Goal: Ask a question: Seek information or help from site administrators or community

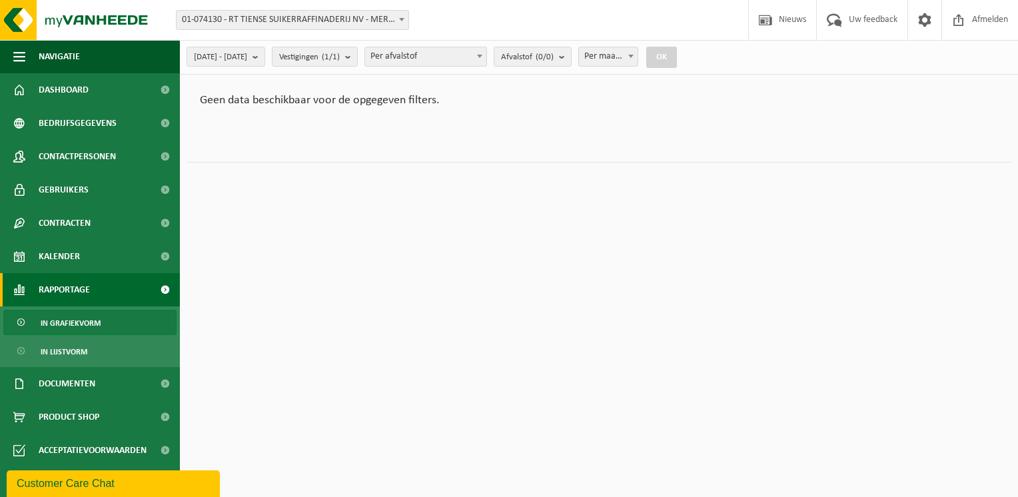
click at [95, 292] on link "Rapportage" at bounding box center [90, 289] width 180 height 33
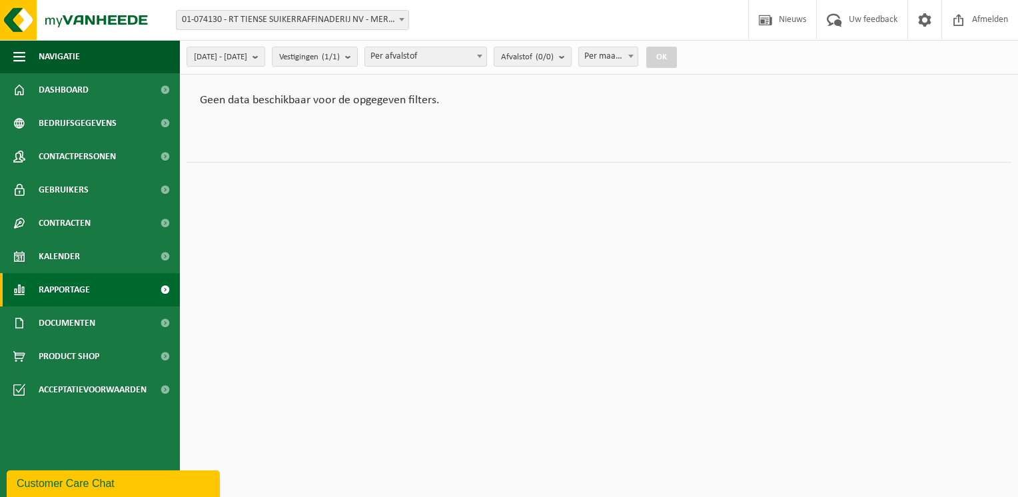
click at [81, 285] on span "Rapportage" at bounding box center [64, 289] width 51 height 33
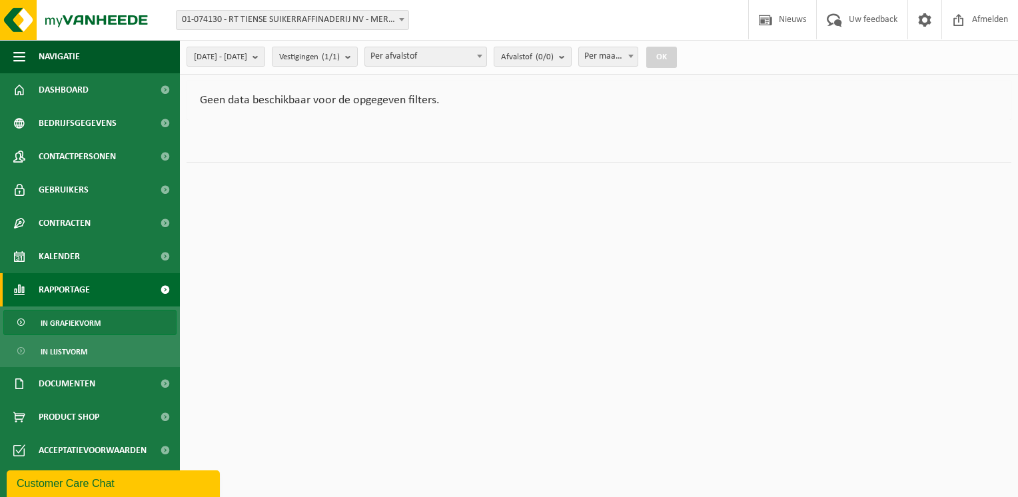
click at [83, 321] on span "In grafiekvorm" at bounding box center [71, 323] width 60 height 25
click at [265, 57] on b "submit" at bounding box center [259, 56] width 12 height 19
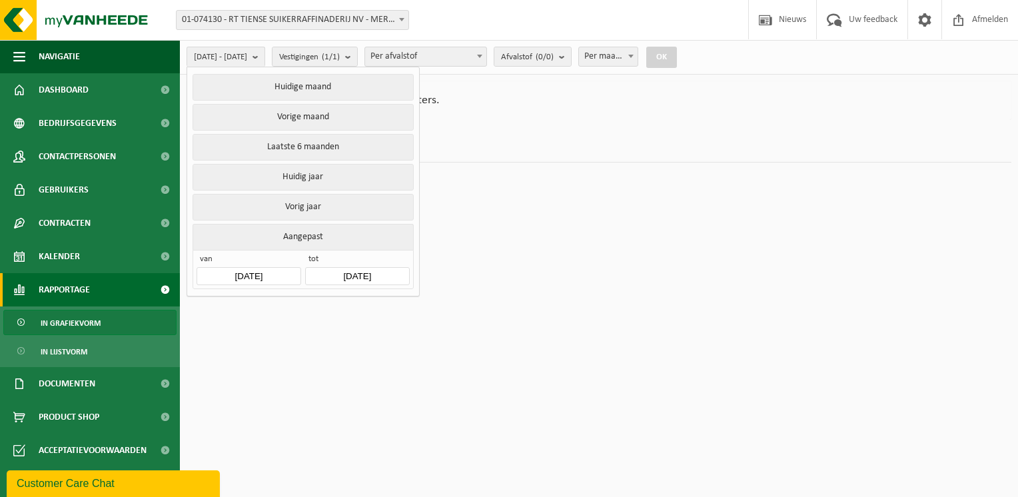
click at [343, 273] on input "[DATE]" at bounding box center [357, 276] width 104 height 18
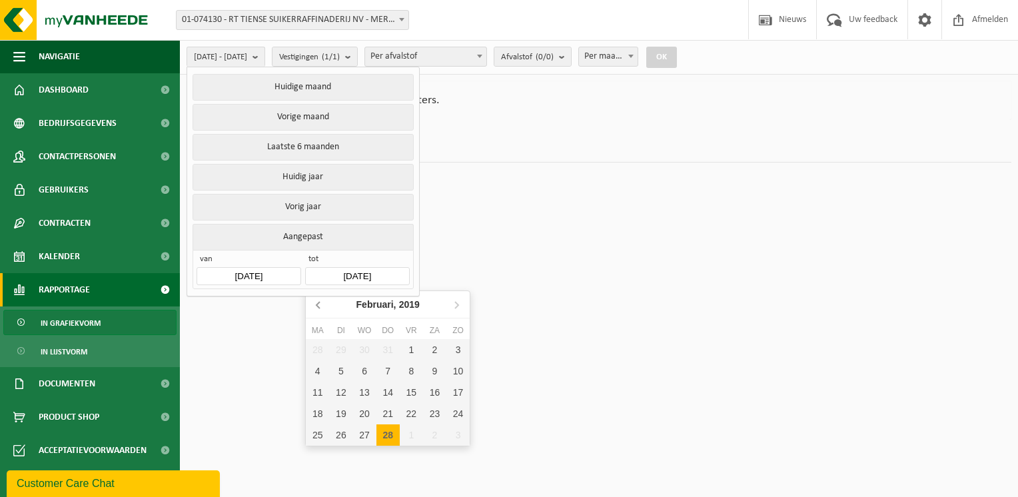
click at [314, 304] on icon at bounding box center [319, 304] width 21 height 21
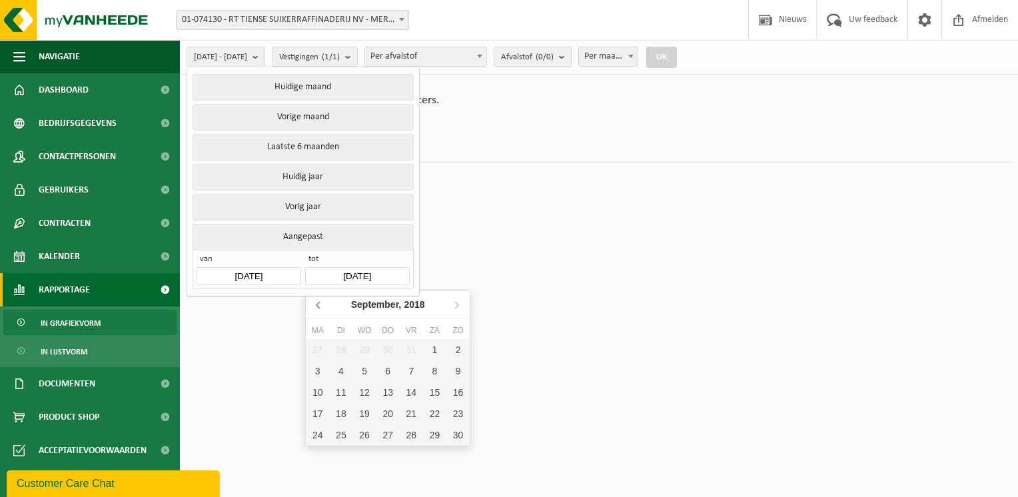
click at [314, 304] on icon at bounding box center [319, 304] width 21 height 21
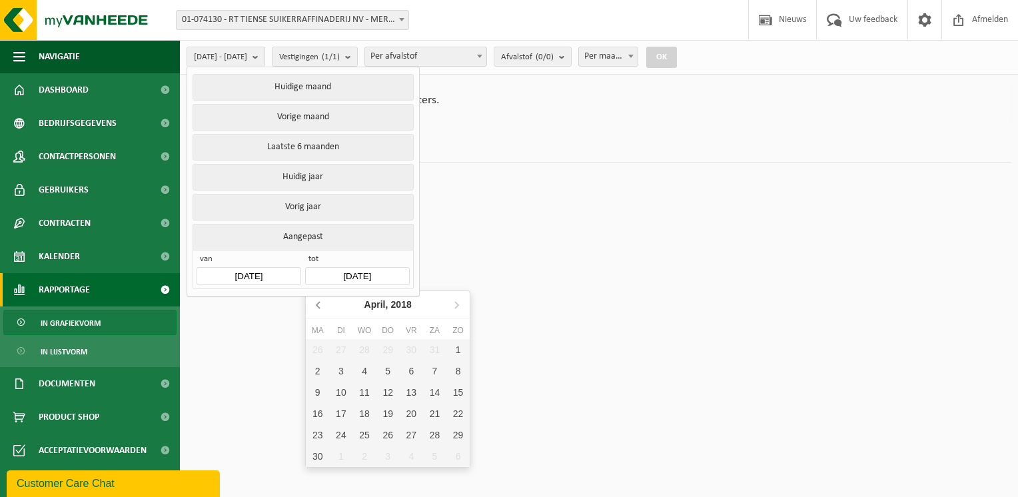
click at [314, 304] on icon at bounding box center [319, 304] width 21 height 21
click at [314, 304] on nav "Maart, 2018" at bounding box center [388, 304] width 164 height 27
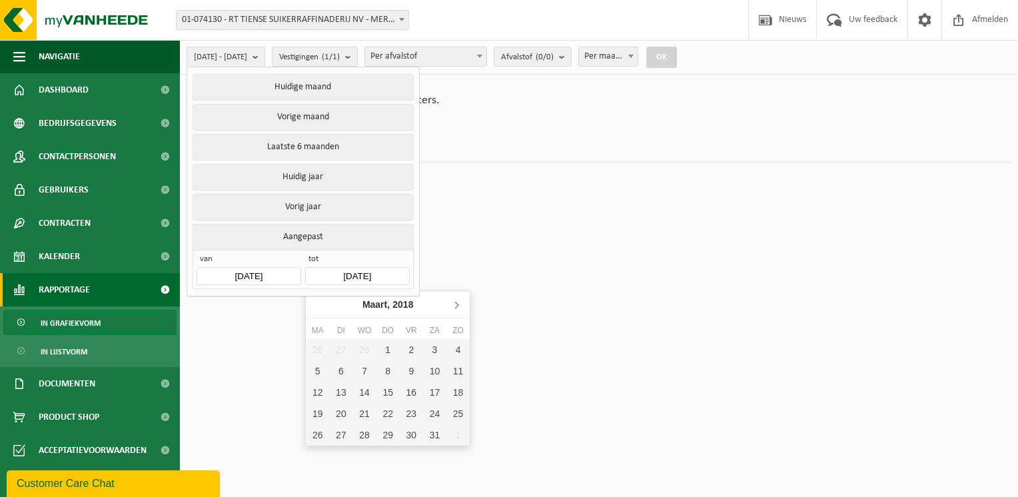
click at [454, 304] on icon at bounding box center [456, 304] width 21 height 21
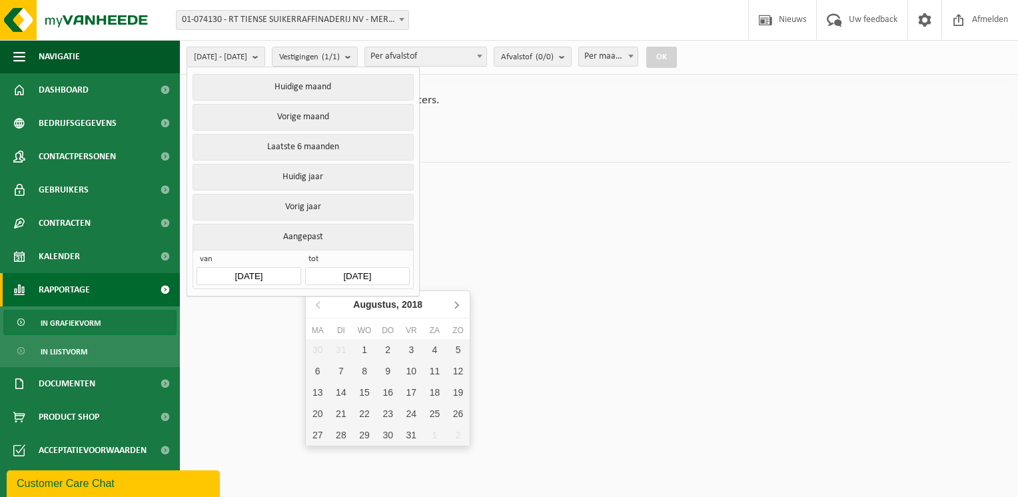
click at [454, 304] on icon at bounding box center [456, 304] width 21 height 21
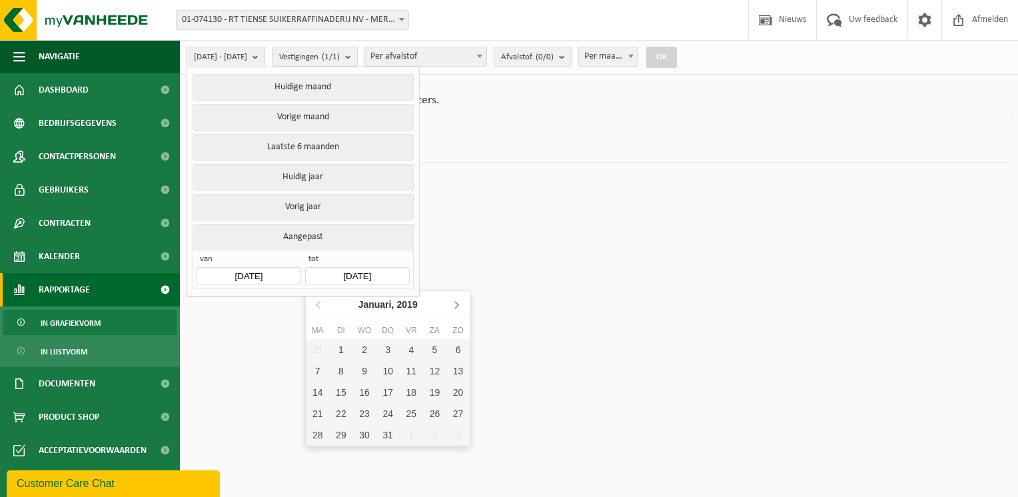
click at [454, 304] on icon at bounding box center [456, 304] width 21 height 21
click at [317, 307] on icon at bounding box center [319, 304] width 21 height 21
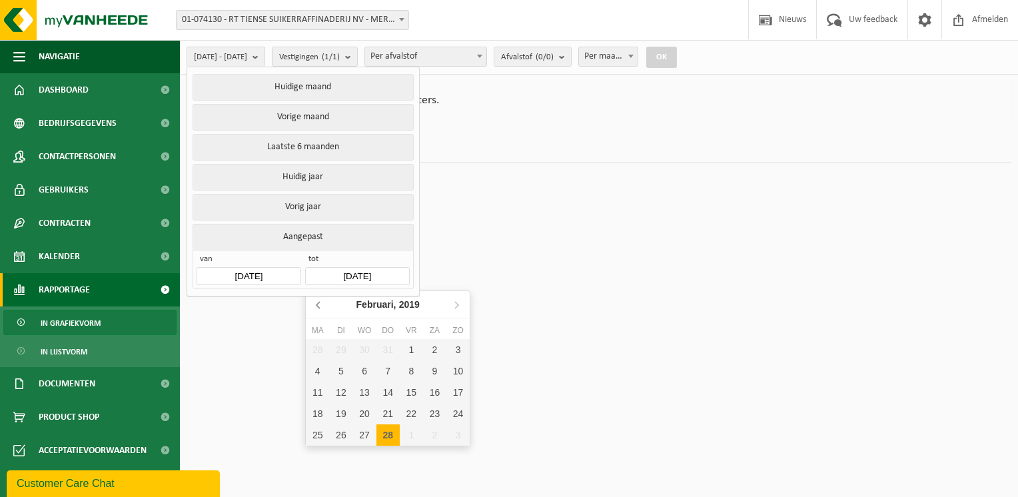
click at [317, 307] on icon at bounding box center [319, 304] width 21 height 21
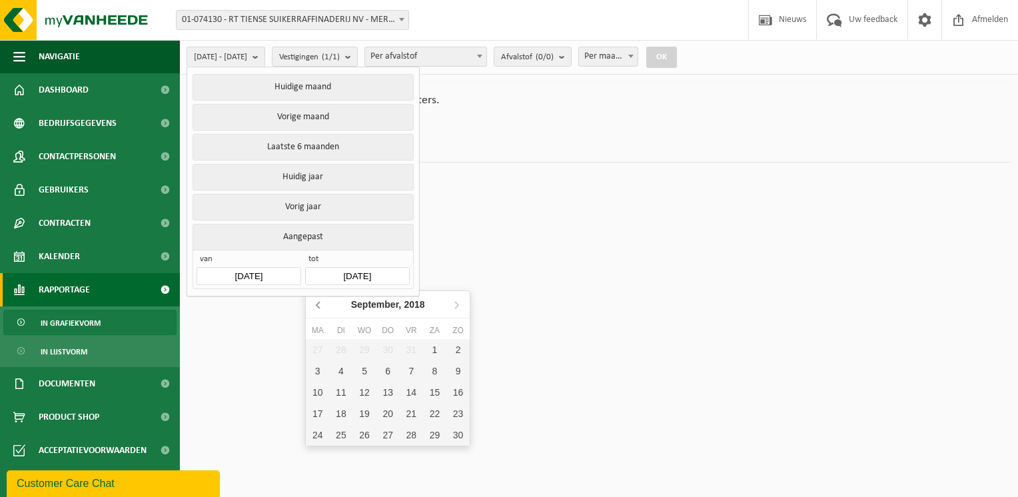
click at [317, 307] on icon at bounding box center [319, 304] width 21 height 21
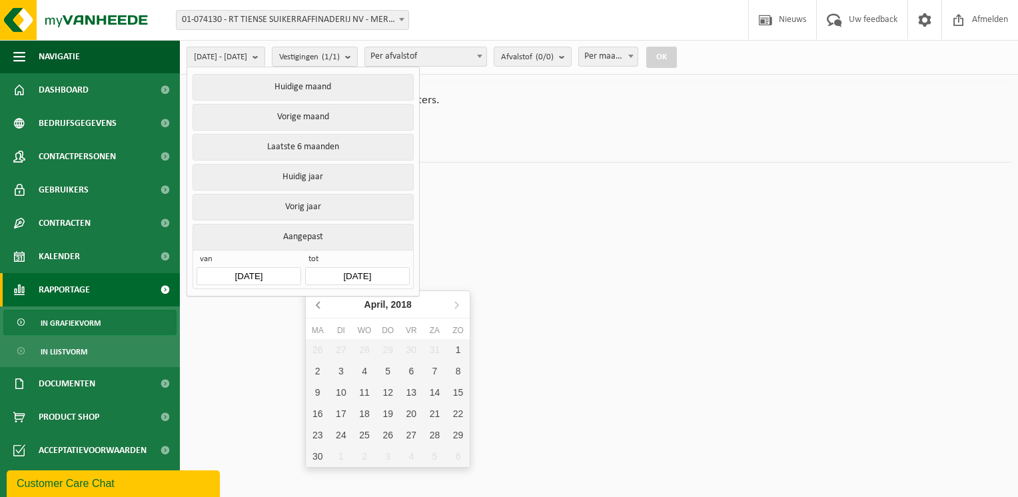
click at [317, 307] on icon at bounding box center [319, 304] width 21 height 21
click at [454, 307] on icon at bounding box center [456, 304] width 21 height 21
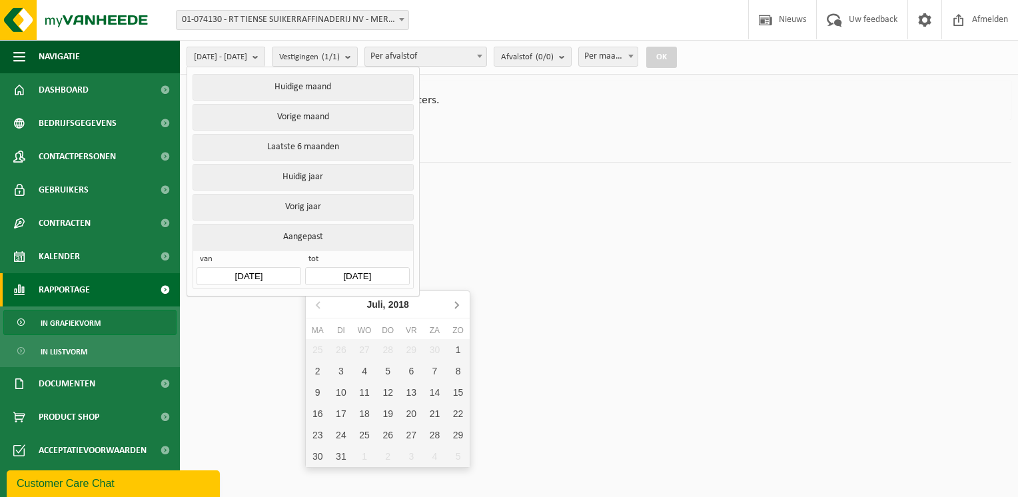
click at [454, 307] on icon at bounding box center [456, 304] width 21 height 21
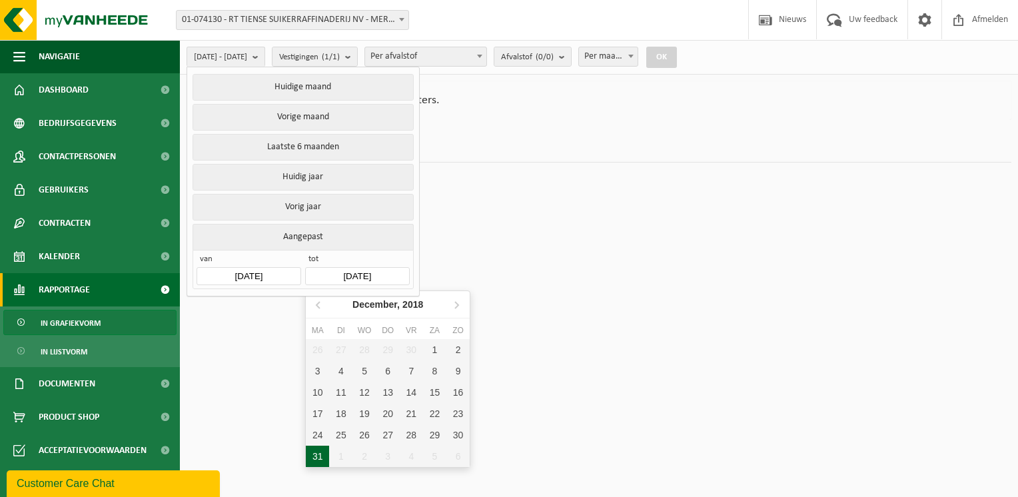
click at [318, 454] on div "31" at bounding box center [317, 456] width 23 height 21
type input "2018-12-31"
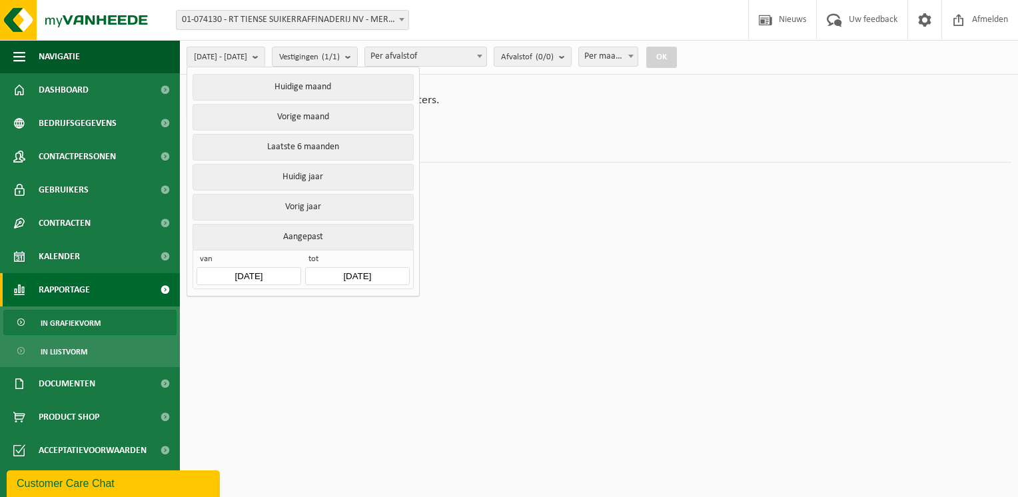
click at [677, 59] on button "OK" at bounding box center [661, 57] width 31 height 21
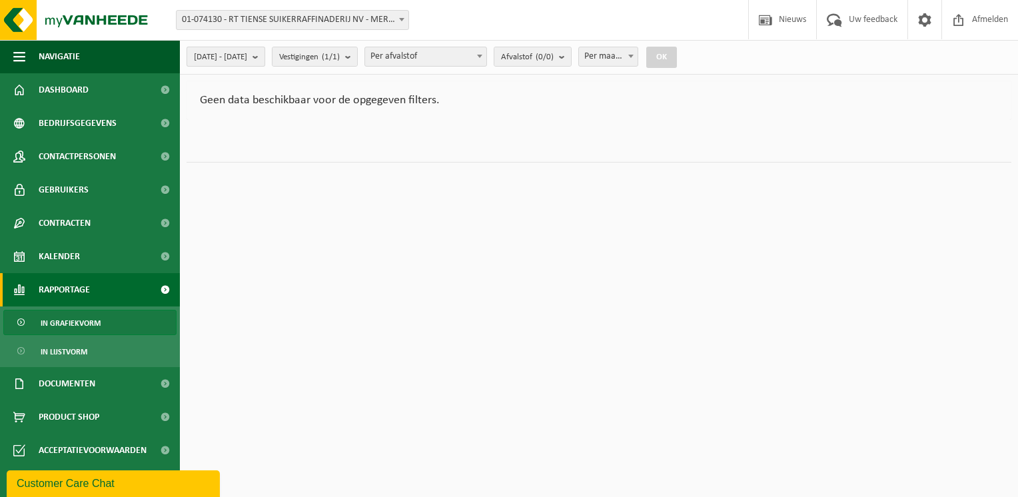
click at [265, 57] on b "submit" at bounding box center [259, 56] width 12 height 19
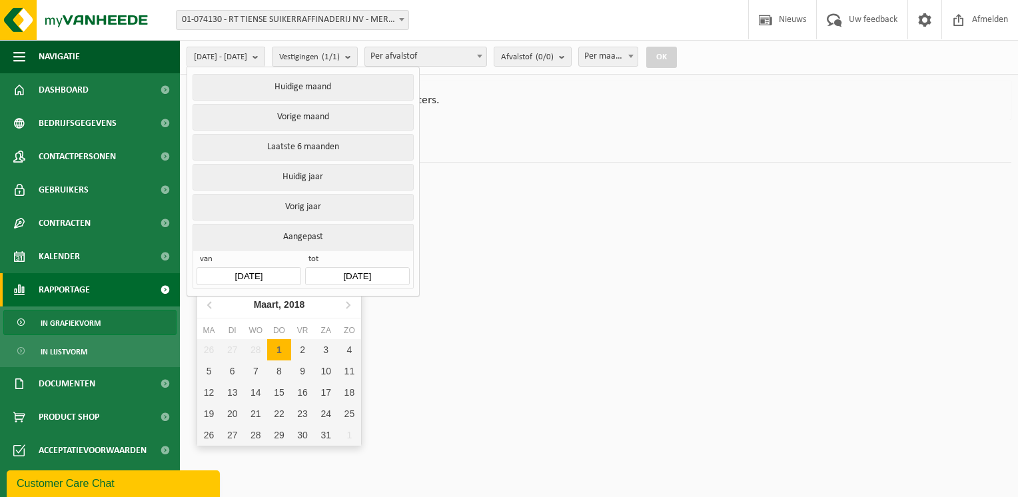
click at [257, 273] on input "2018-03-01" at bounding box center [249, 276] width 104 height 18
click at [231, 278] on input "2018-03-01" at bounding box center [249, 276] width 104 height 18
click at [244, 268] on input "2018-03-01" at bounding box center [249, 276] width 104 height 18
click at [206, 305] on icon at bounding box center [210, 304] width 21 height 21
click at [207, 305] on icon at bounding box center [210, 304] width 21 height 21
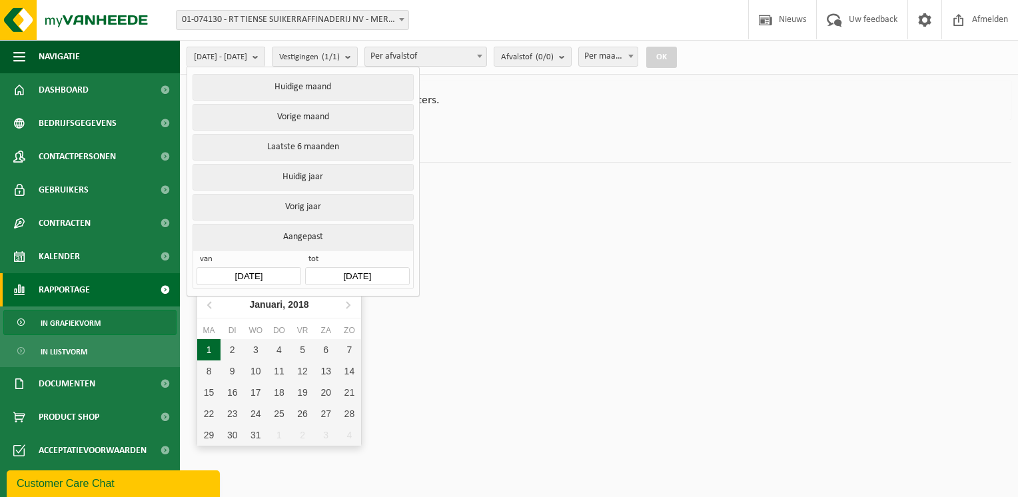
click at [207, 345] on div "1" at bounding box center [208, 349] width 23 height 21
type input "2018-01-01"
type input "2018-12-31"
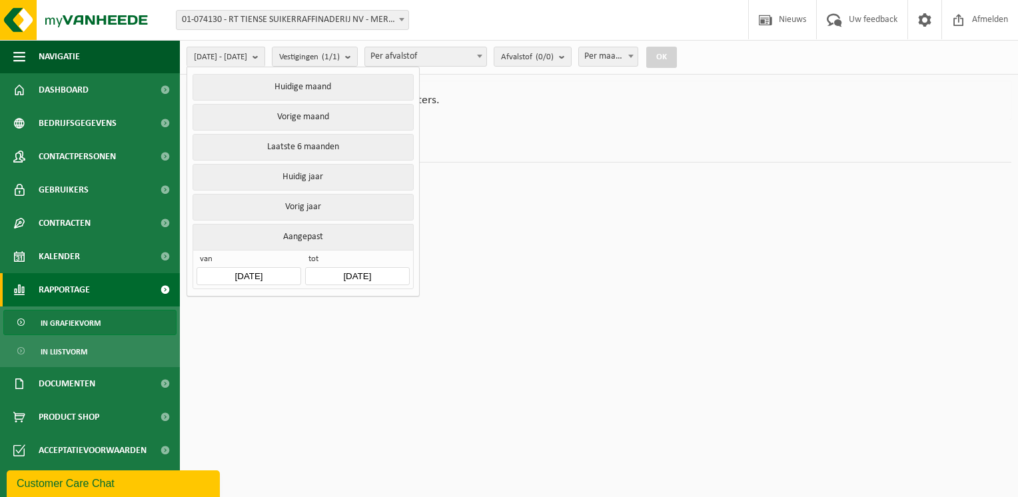
click at [677, 59] on button "OK" at bounding box center [661, 57] width 31 height 21
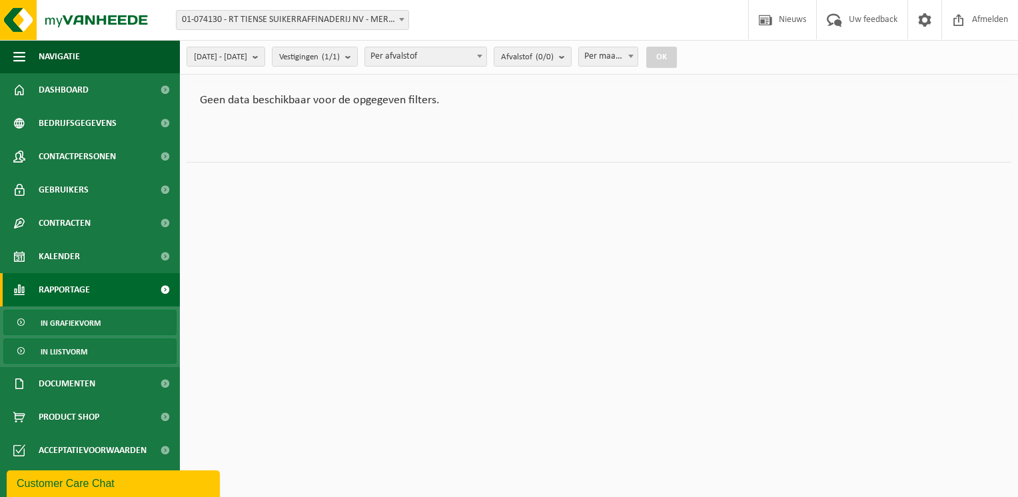
click at [107, 348] on link "In lijstvorm" at bounding box center [89, 351] width 173 height 25
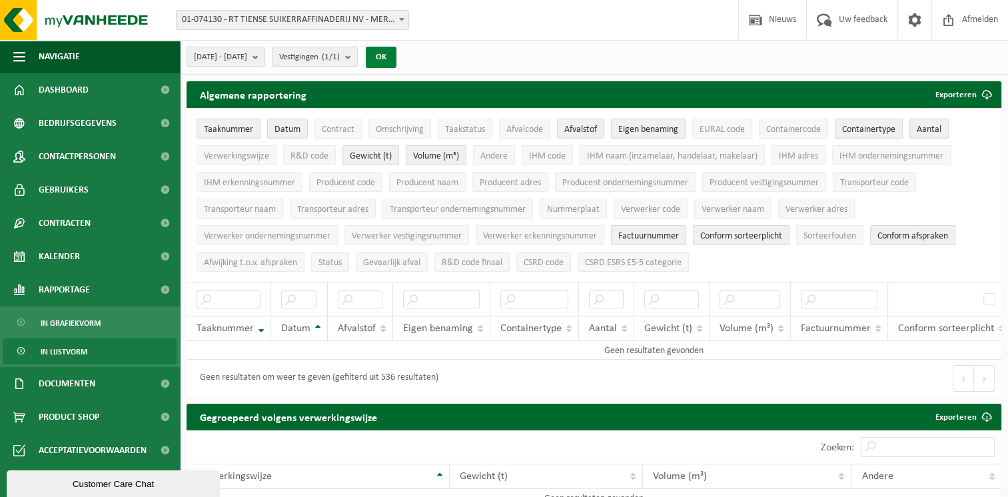
click at [397, 58] on button "OK" at bounding box center [381, 57] width 31 height 21
click at [116, 486] on div "Customer Care Chat" at bounding box center [113, 484] width 193 height 10
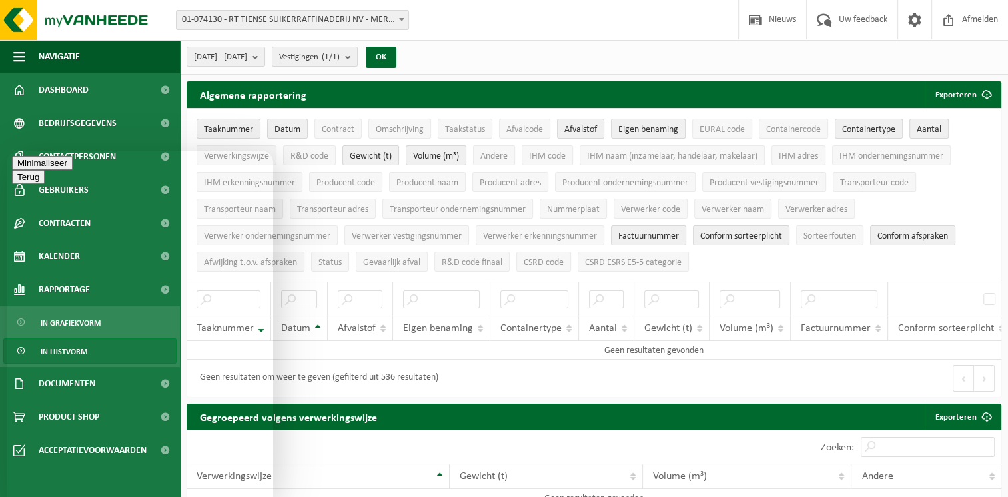
type textarea "Ik zoek gegevens op van 2018, zijn deze nog beschikbaar?"
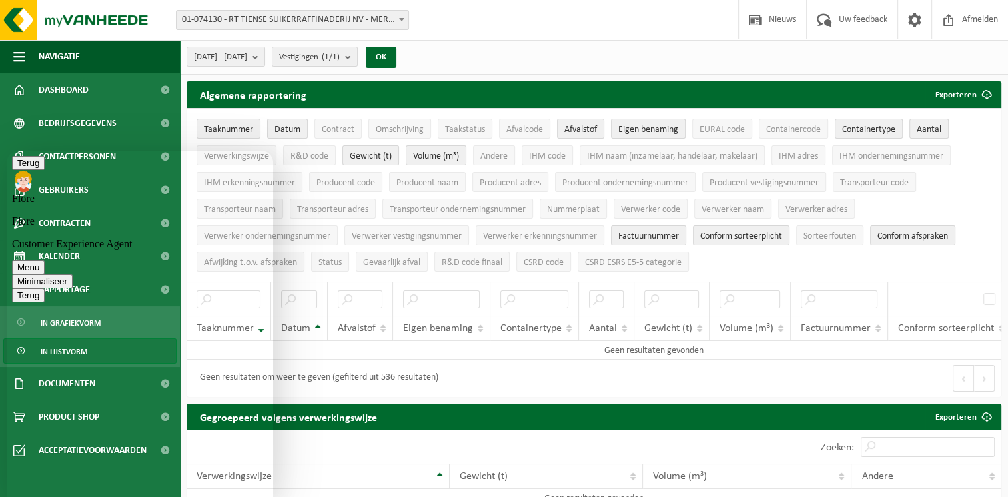
drag, startPoint x: 209, startPoint y: 169, endPoint x: 319, endPoint y: 193, distance: 112.0
click at [273, 193] on html "Terug Flore Flore Customer Experience Agent Menu Minimaliseer Terug Powered by …" at bounding box center [140, 324] width 267 height 347
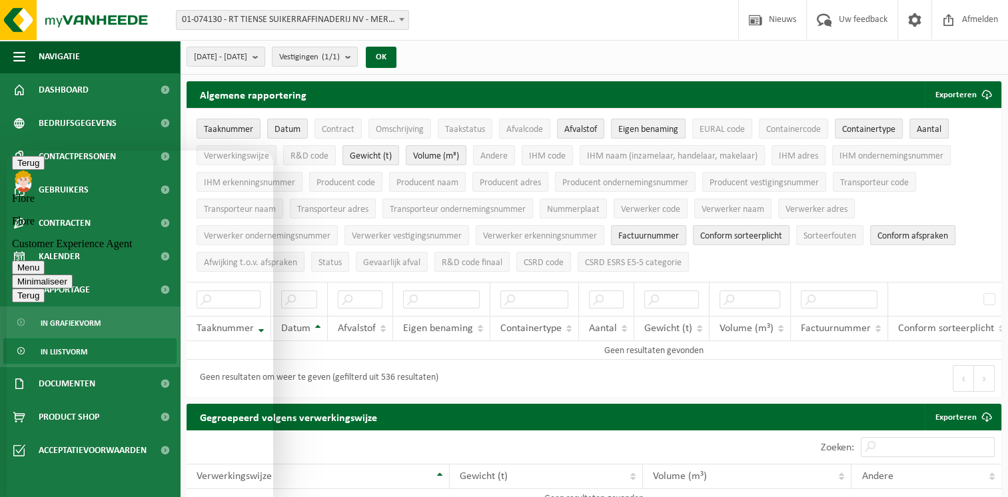
type textarea "ik probeer de periode [DATE] tot [DATE]"
click at [265, 56] on b "submit" at bounding box center [259, 56] width 12 height 19
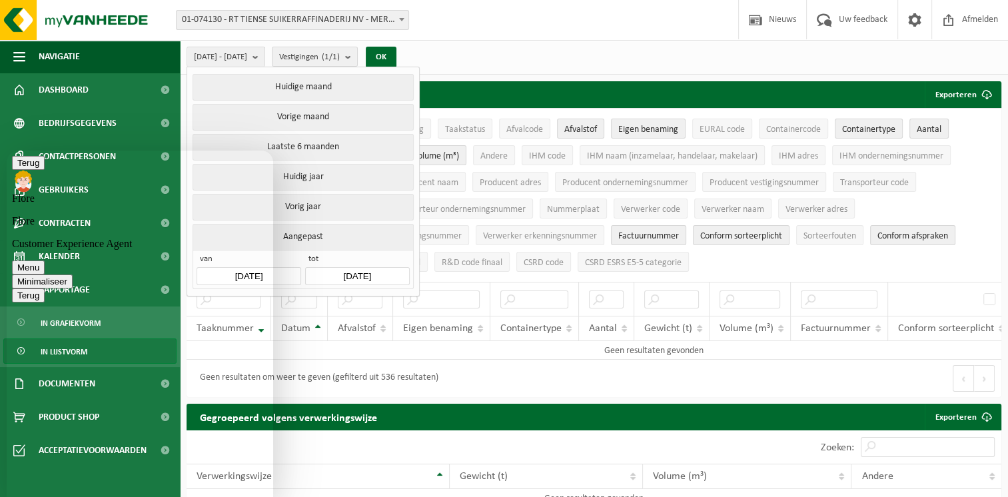
scroll to position [319, 0]
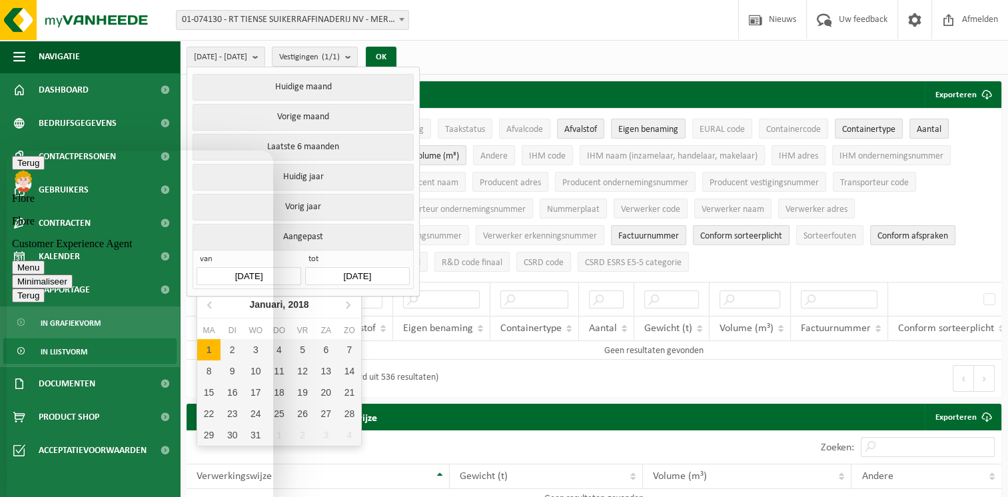
click at [291, 278] on input "2018-01-01" at bounding box center [249, 276] width 104 height 18
click at [343, 276] on input "2018-12-31" at bounding box center [357, 276] width 104 height 18
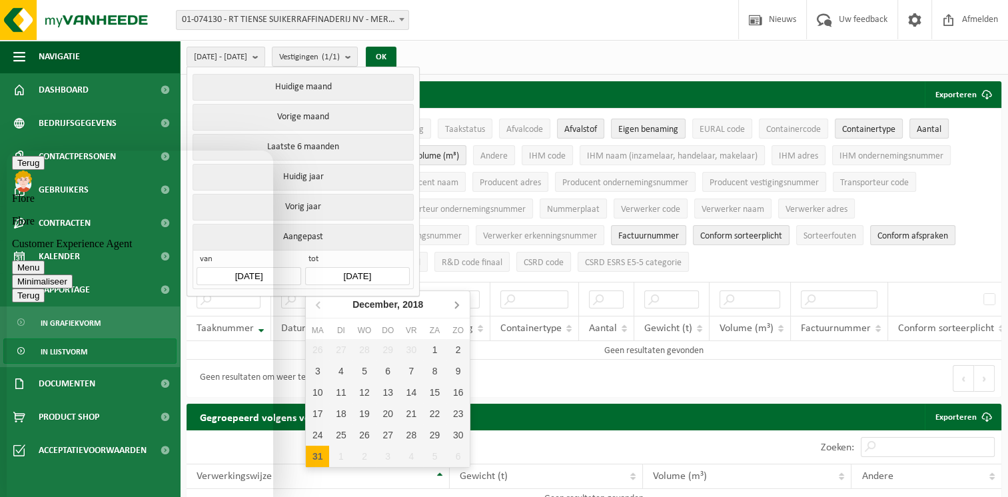
scroll to position [379, 0]
click at [458, 305] on icon at bounding box center [456, 305] width 3 height 7
click at [317, 303] on icon at bounding box center [319, 304] width 21 height 21
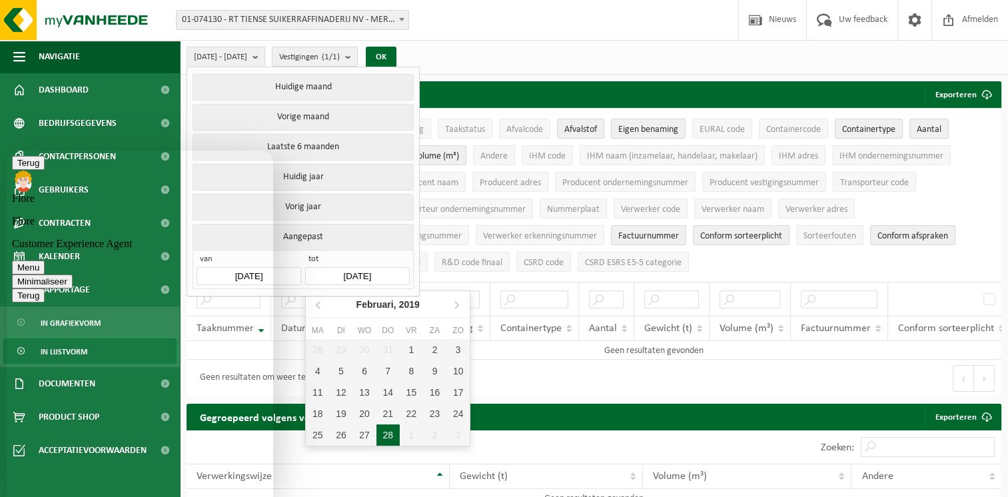
click at [384, 434] on div "28" at bounding box center [388, 435] width 23 height 21
type input "2019-02-28"
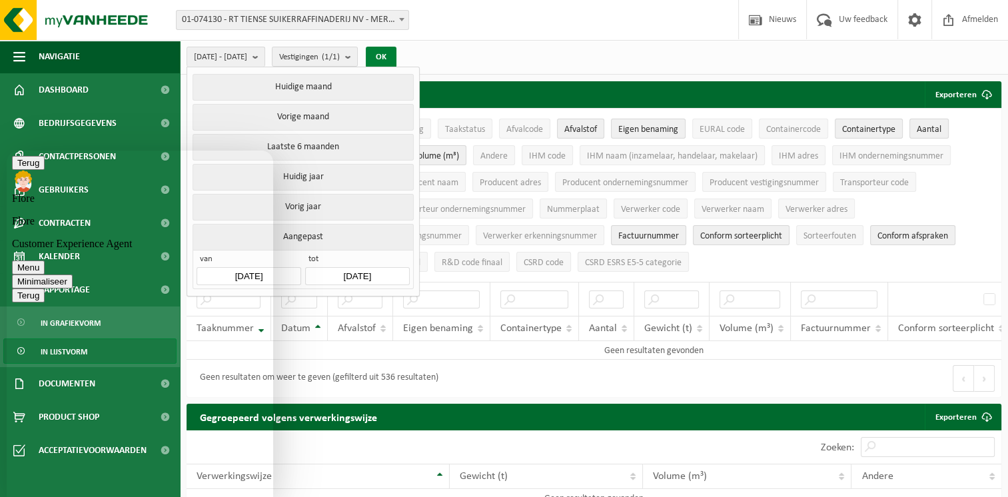
click at [397, 55] on button "OK" at bounding box center [381, 57] width 31 height 21
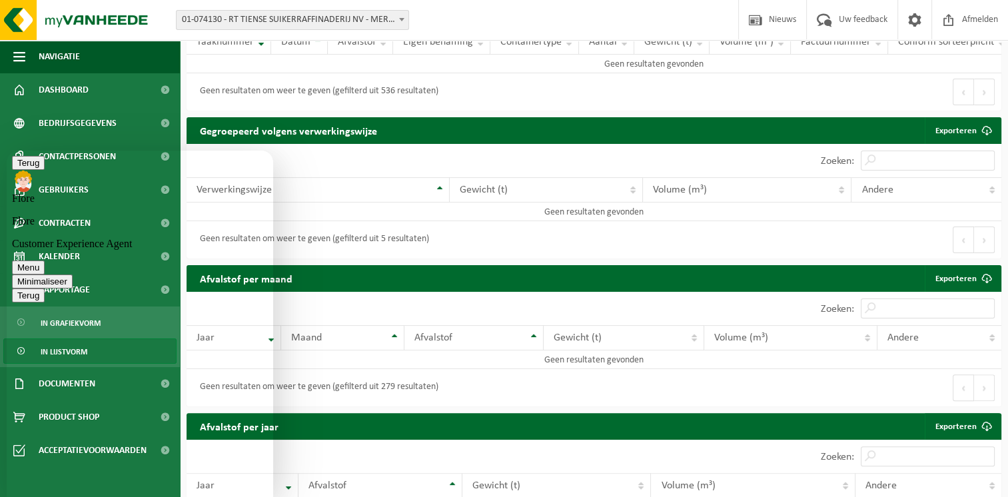
scroll to position [267, 0]
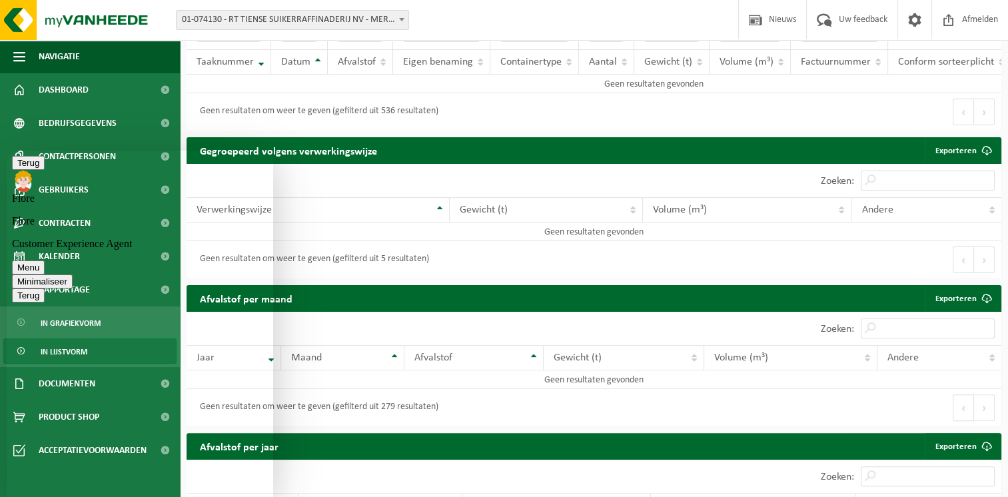
type textarea "sorry [PHONE_NUMBER] tot [DATE]"
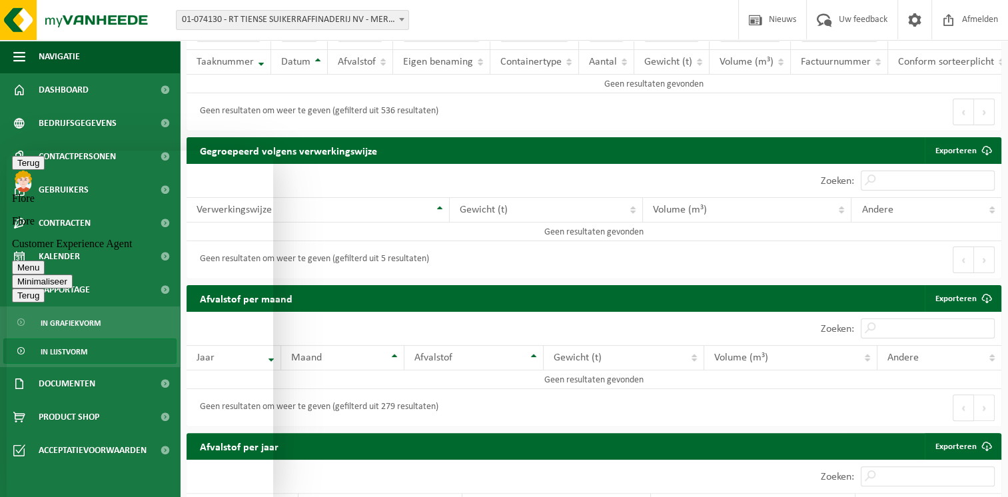
type textarea "[DATE] tot [DATE] maar krijg geen gegevens"
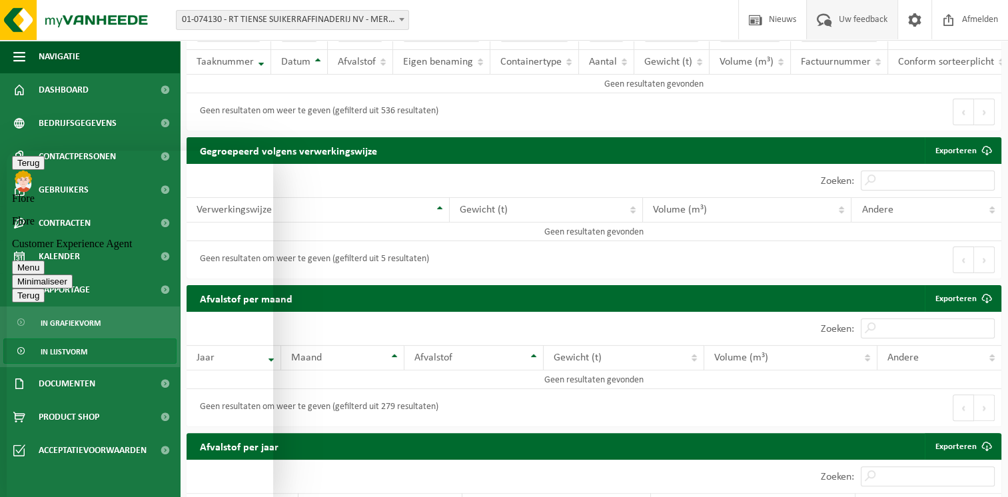
click at [856, 21] on span "Uw feedback" at bounding box center [863, 19] width 55 height 39
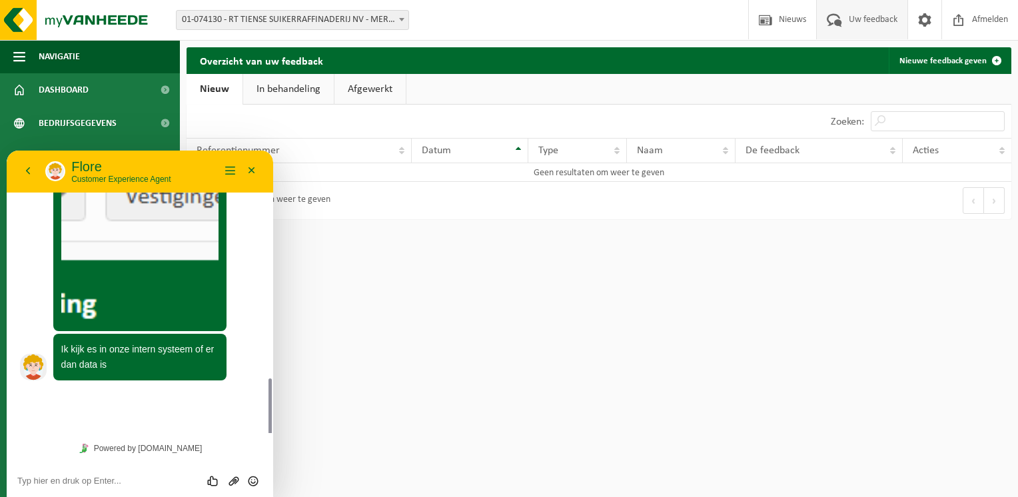
scroll to position [1098, 0]
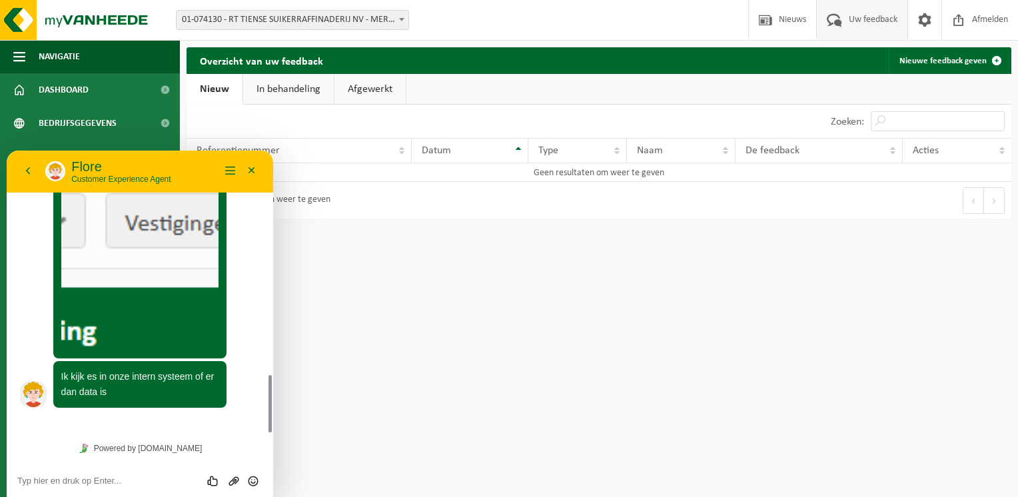
drag, startPoint x: 273, startPoint y: 419, endPoint x: 270, endPoint y: 433, distance: 14.9
click at [270, 433] on div "13:13 Ik zoek gegevens op van 2018, zijn deze nog beschikbaar? Flore Goede nami…" at bounding box center [140, 324] width 267 height 347
click at [846, 22] on span "Uw feedback" at bounding box center [873, 19] width 55 height 39
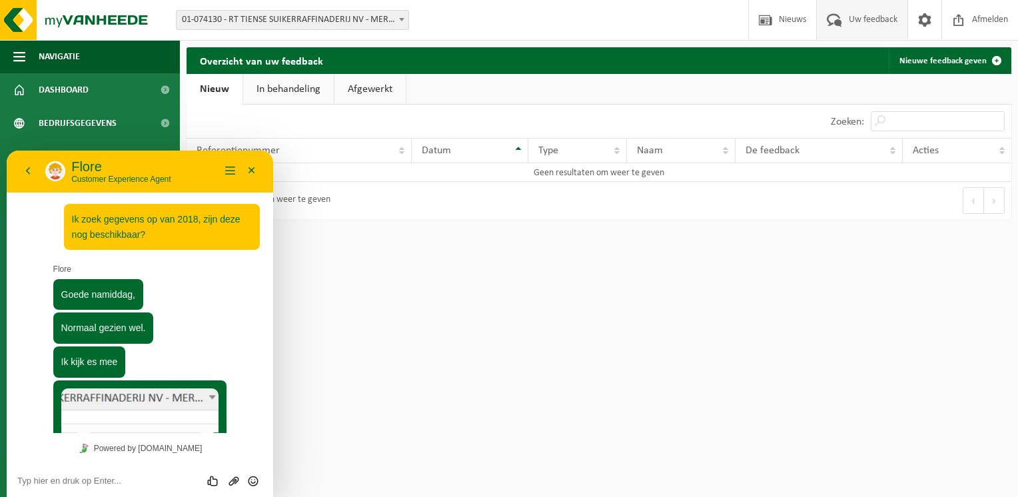
scroll to position [1118, 0]
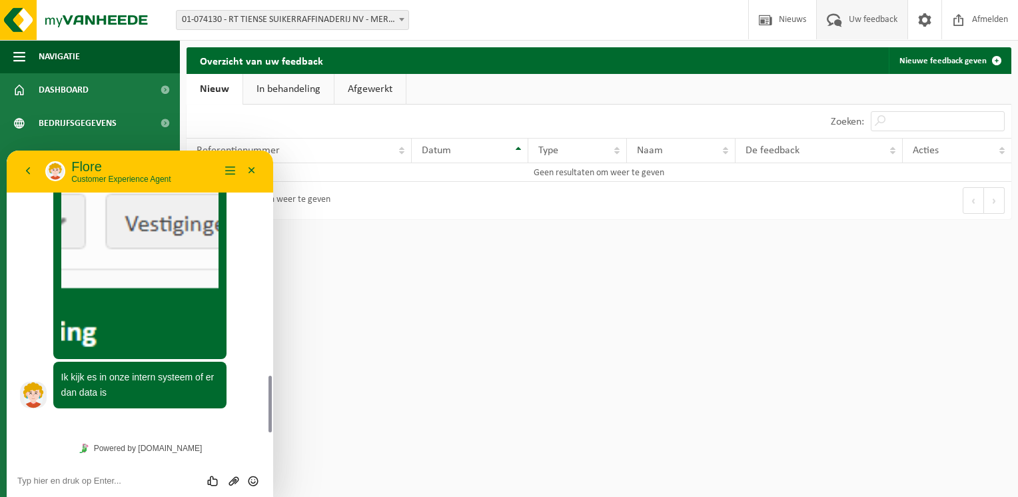
drag, startPoint x: 269, startPoint y: 410, endPoint x: 270, endPoint y: 472, distance: 62.0
click at [270, 472] on div "13:13 Ik zoek gegevens op van 2018, zijn deze nog beschikbaar? Flore Goede nami…" at bounding box center [140, 324] width 267 height 347
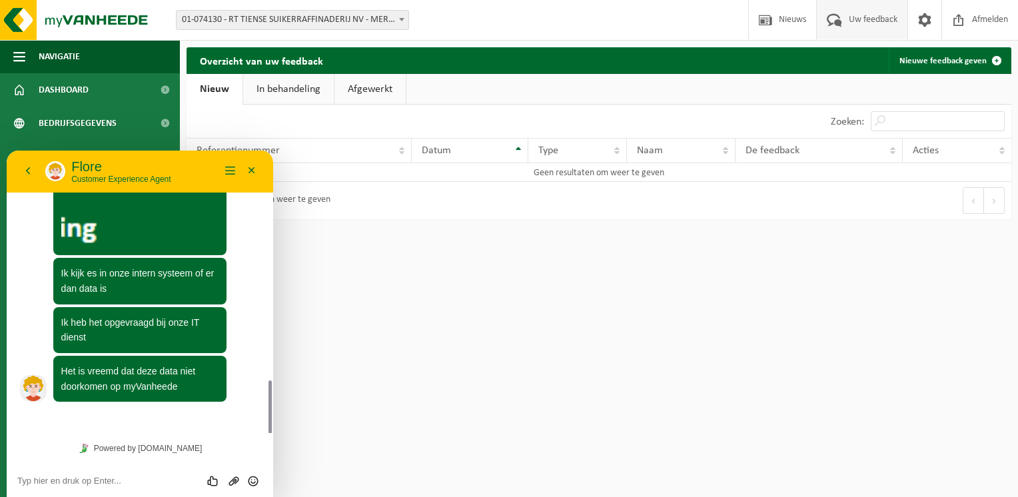
scroll to position [1196, 0]
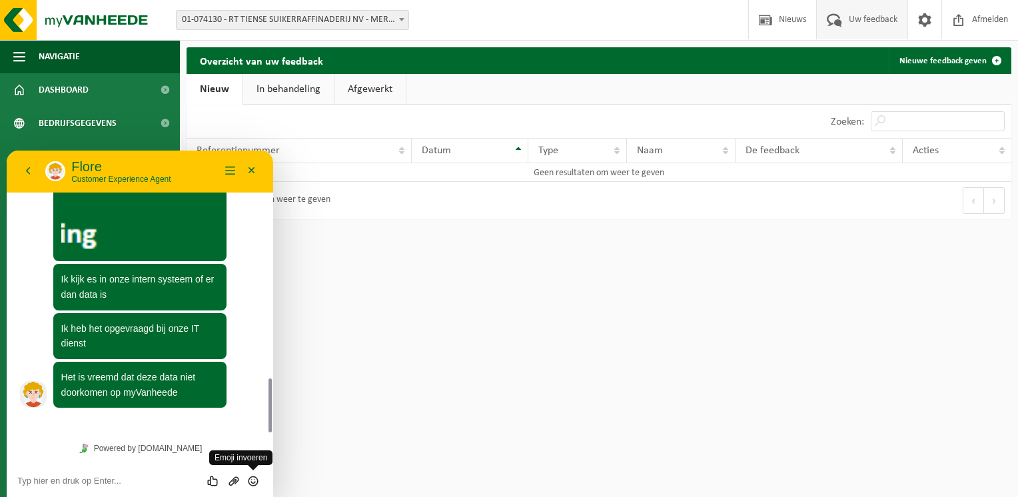
drag, startPoint x: 269, startPoint y: 411, endPoint x: 245, endPoint y: 475, distance: 68.3
click at [259, 467] on div "13:13 Ik zoek gegevens op van 2018, zijn deze nog beschikbaar? Flore Goede nami…" at bounding box center [140, 324] width 267 height 347
click at [132, 483] on textarea at bounding box center [139, 481] width 245 height 11
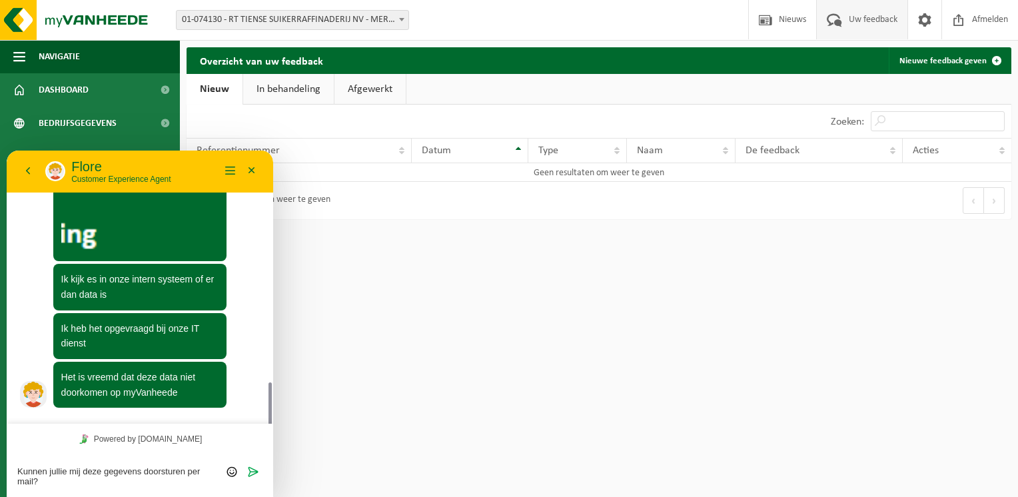
scroll to position [1205, 0]
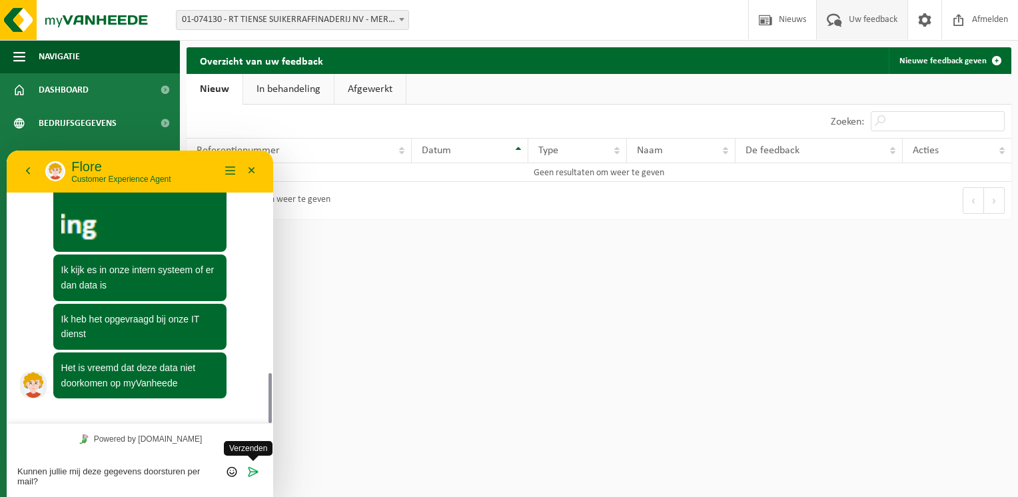
type textarea "Kunnen jullie mij deze gegevens doorsturen per mail?"
click at [253, 468] on icon "Verzenden" at bounding box center [253, 472] width 12 height 12
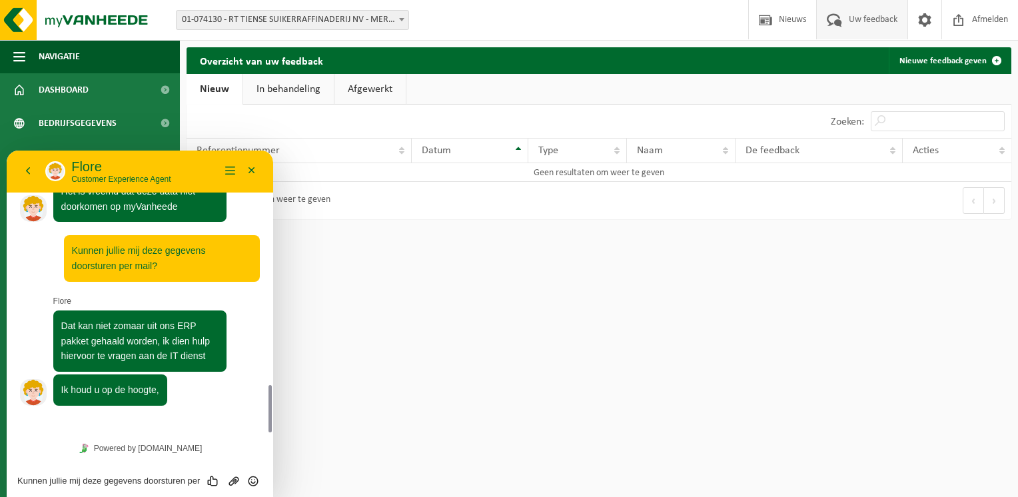
scroll to position [1379, 0]
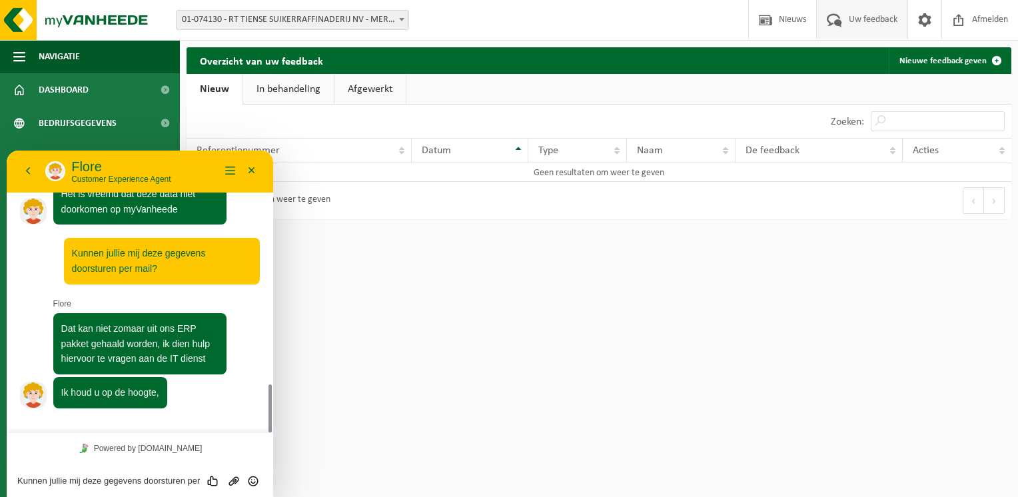
click at [123, 480] on textarea "Kunnen jullie mij deze gegevens doorsturen per mail?" at bounding box center [139, 481] width 245 height 11
click at [115, 477] on textarea "Graag tegen donderdag te laatste...." at bounding box center [139, 481] width 245 height 11
type textarea "Graag tegen donderdag ten laatste...."
click at [251, 482] on icon "Verzenden" at bounding box center [253, 481] width 12 height 12
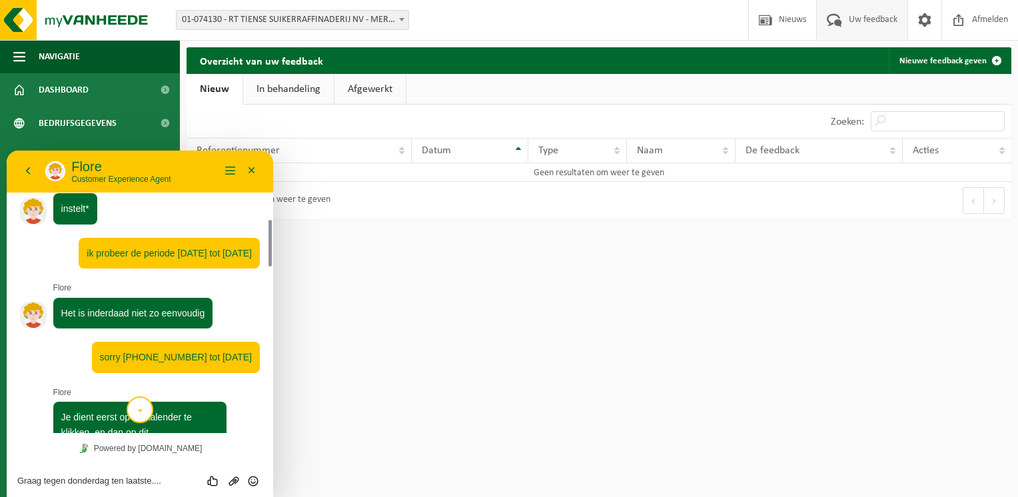
scroll to position [0, 0]
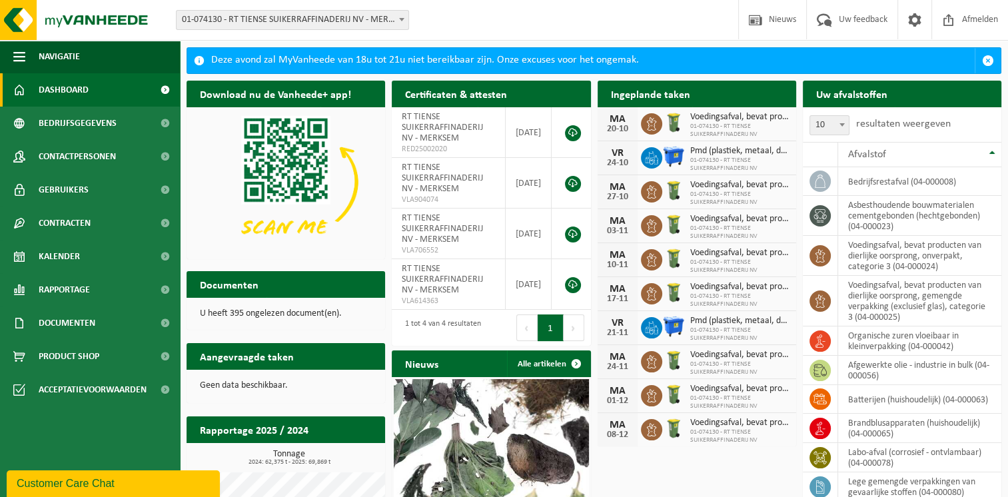
click at [173, 476] on div "Customer Care Chat" at bounding box center [113, 484] width 193 height 16
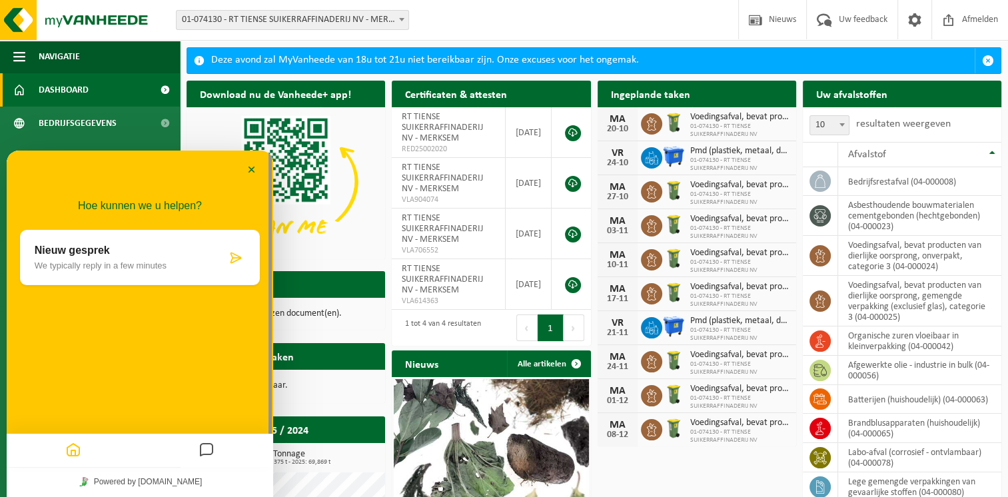
click at [203, 454] on icon "Messages" at bounding box center [207, 451] width 16 height 26
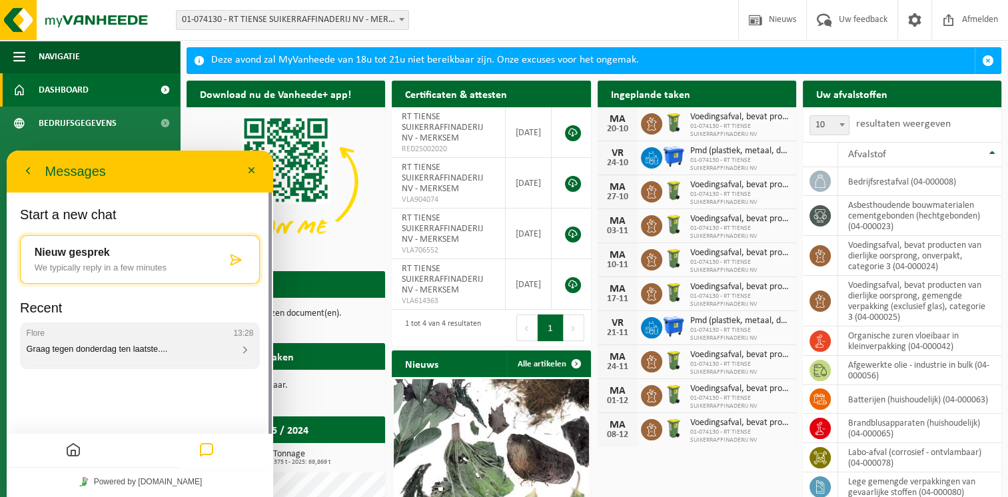
click at [91, 352] on span "Graag tegen donderdag ten laatste...." at bounding box center [97, 349] width 141 height 10
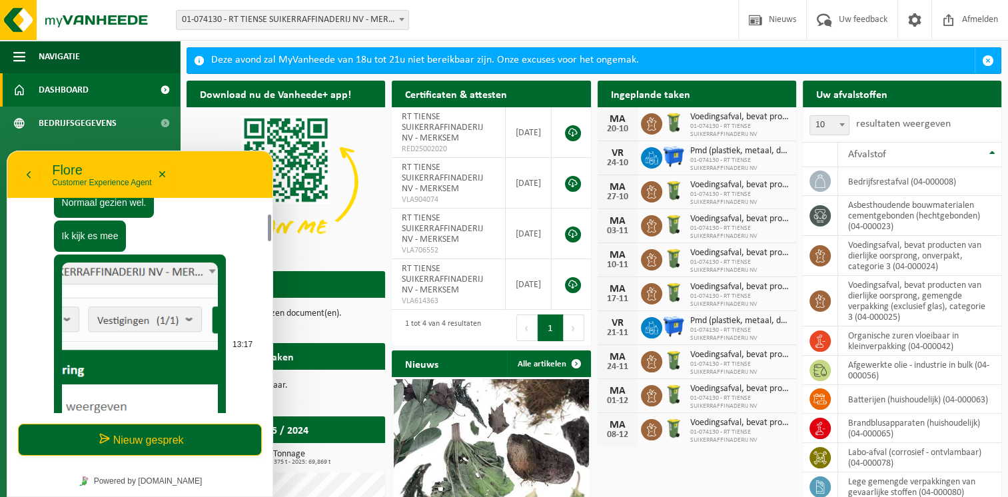
scroll to position [267, 0]
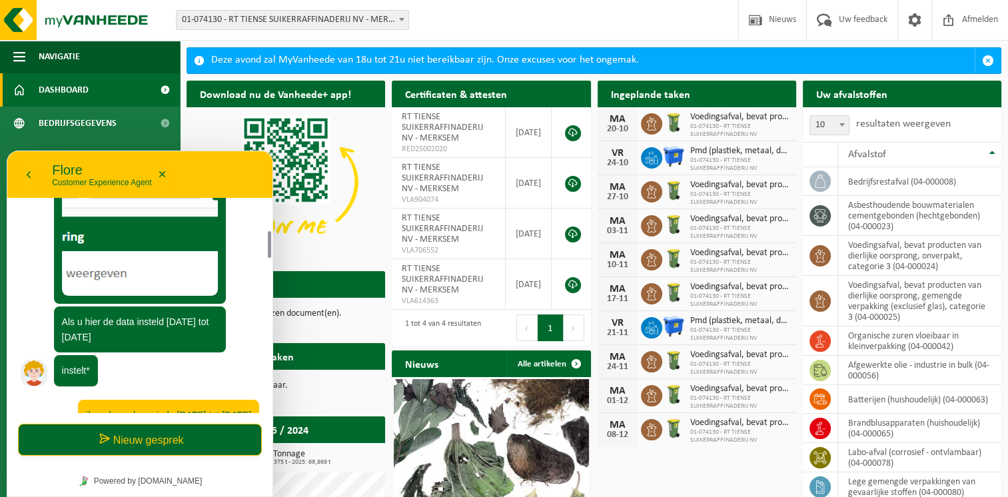
drag, startPoint x: 269, startPoint y: 248, endPoint x: 269, endPoint y: 296, distance: 48.0
click at [269, 297] on div at bounding box center [268, 305] width 10 height 215
drag, startPoint x: 269, startPoint y: 243, endPoint x: 249, endPoint y: 331, distance: 89.7
click at [263, 307] on div at bounding box center [268, 305] width 10 height 215
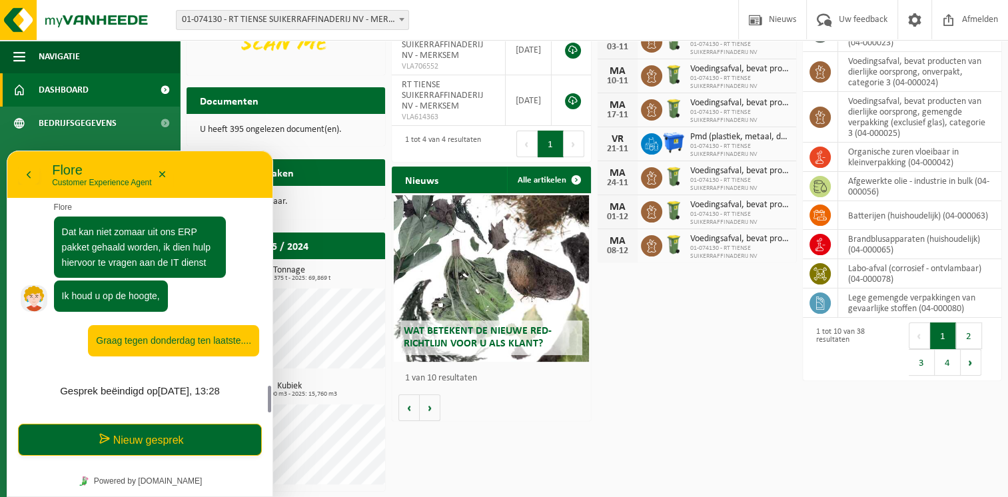
scroll to position [1268, 0]
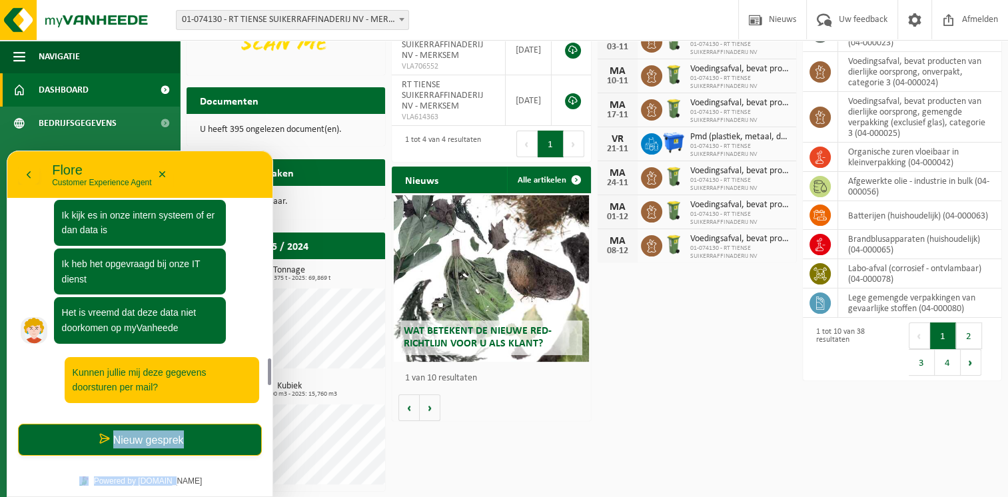
drag, startPoint x: 272, startPoint y: 405, endPoint x: 272, endPoint y: 469, distance: 64.0
click at [272, 469] on div "13:13 Ik zoek gegevens op van 2018, zijn deze nog beschikbaar? [PERSON_NAME] na…" at bounding box center [139, 347] width 265 height 299
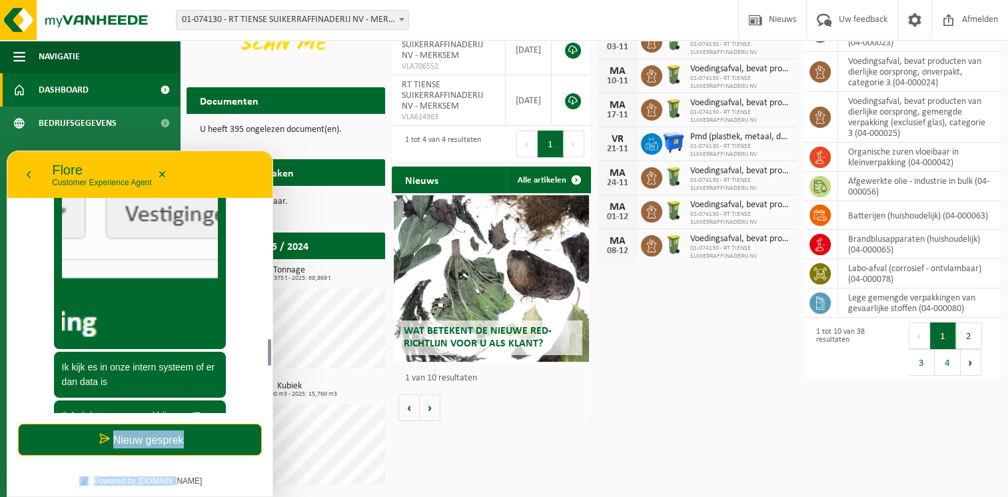
scroll to position [1483, 0]
